Goal: Task Accomplishment & Management: Manage account settings

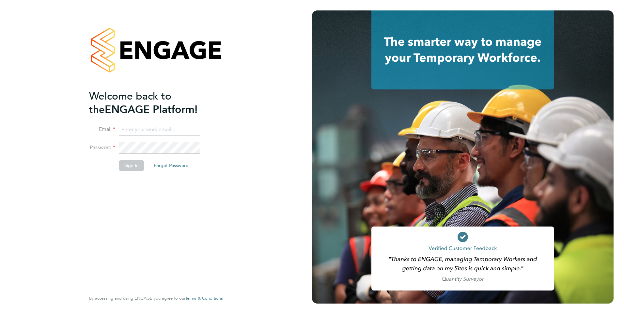
type input "Ziaur.rahman@ncclondon.ac.uk"
click at [137, 165] on button "Sign In" at bounding box center [131, 165] width 25 height 10
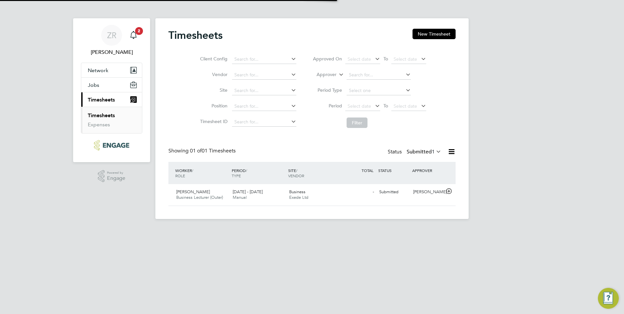
scroll to position [17, 57]
click at [207, 199] on span "Business Lecturer (Outer)" at bounding box center [199, 197] width 47 height 6
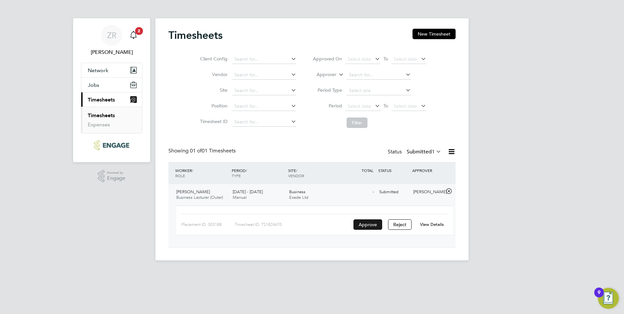
click at [362, 223] on button "Approve" at bounding box center [367, 224] width 29 height 10
click at [373, 226] on button "Approve" at bounding box center [367, 224] width 29 height 10
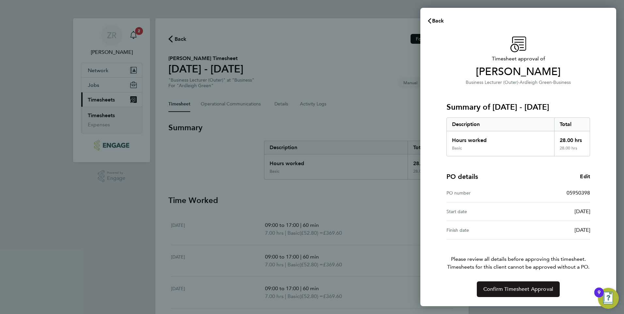
click at [498, 286] on span "Confirm Timesheet Approval" at bounding box center [518, 289] width 70 height 7
click at [531, 289] on span "Confirm Timesheet Approval" at bounding box center [518, 289] width 70 height 7
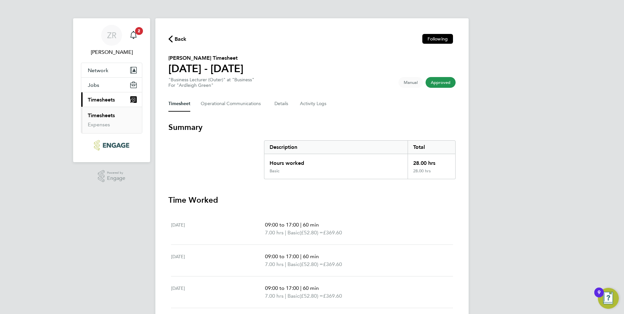
click at [446, 80] on span "Approved" at bounding box center [440, 82] width 30 height 11
click at [184, 36] on span "Back" at bounding box center [181, 39] width 12 height 8
